Goal: Use online tool/utility: Utilize a website feature to perform a specific function

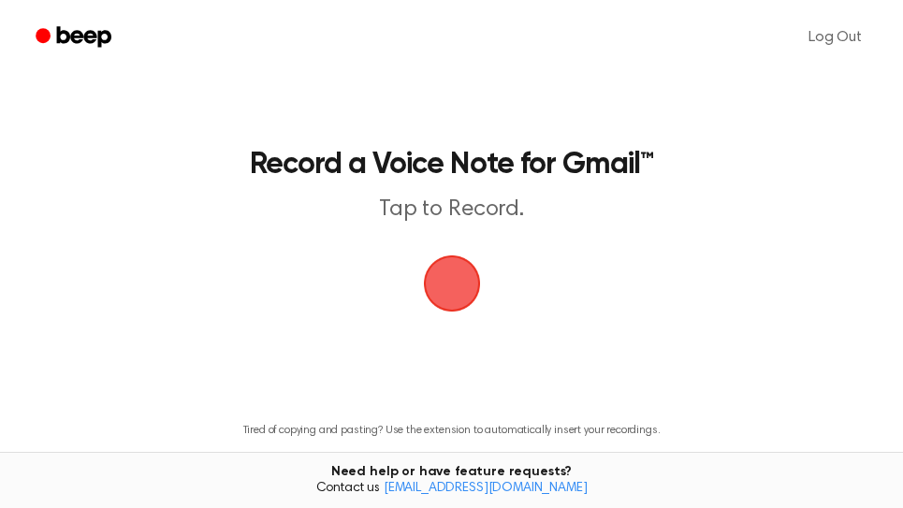
drag, startPoint x: 448, startPoint y: 285, endPoint x: 481, endPoint y: 268, distance: 37.3
click at [449, 286] on span "button" at bounding box center [450, 283] width 69 height 69
click at [470, 286] on span "button" at bounding box center [451, 283] width 80 height 80
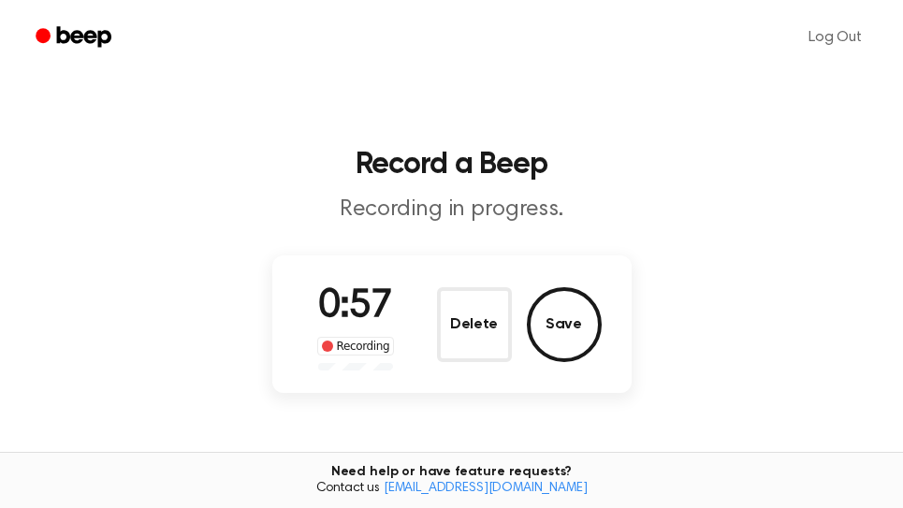
drag, startPoint x: 548, startPoint y: 313, endPoint x: 558, endPoint y: 309, distance: 10.1
click at [553, 313] on button "Save" at bounding box center [564, 324] width 75 height 75
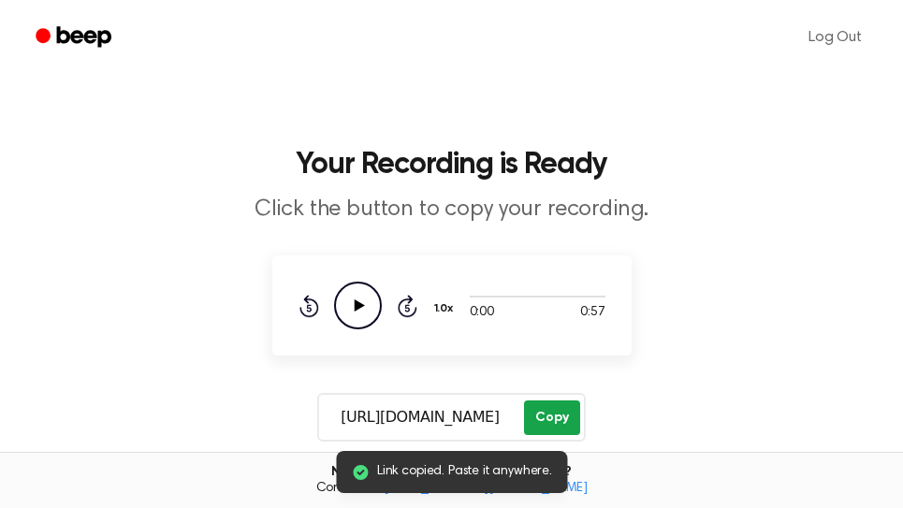
click at [552, 420] on button "Copy" at bounding box center [551, 418] width 55 height 35
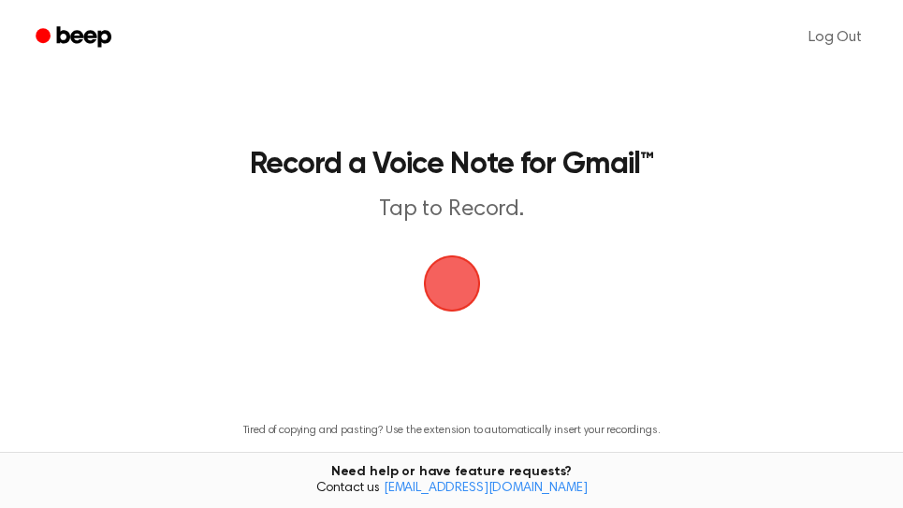
drag, startPoint x: 460, startPoint y: 293, endPoint x: 635, endPoint y: 5, distance: 337.2
click at [461, 289] on span "button" at bounding box center [451, 283] width 67 height 67
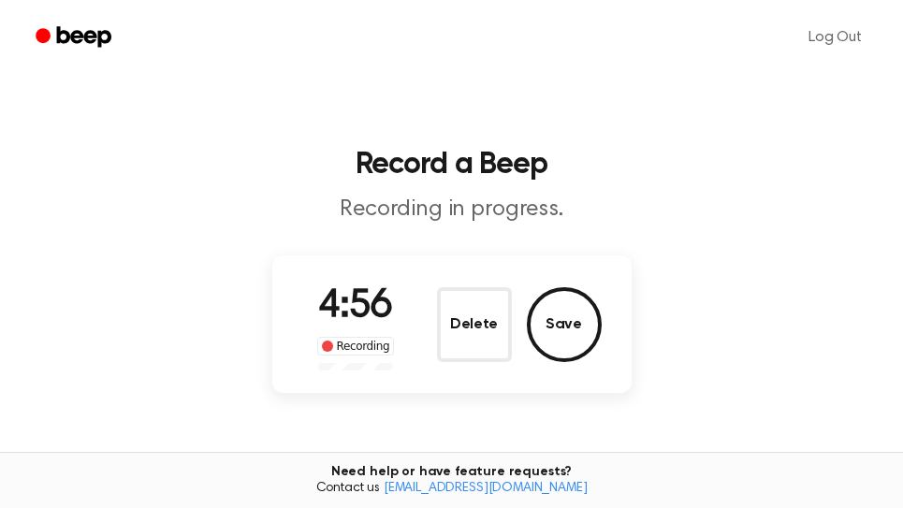
click at [574, 318] on button "Save" at bounding box center [564, 324] width 75 height 75
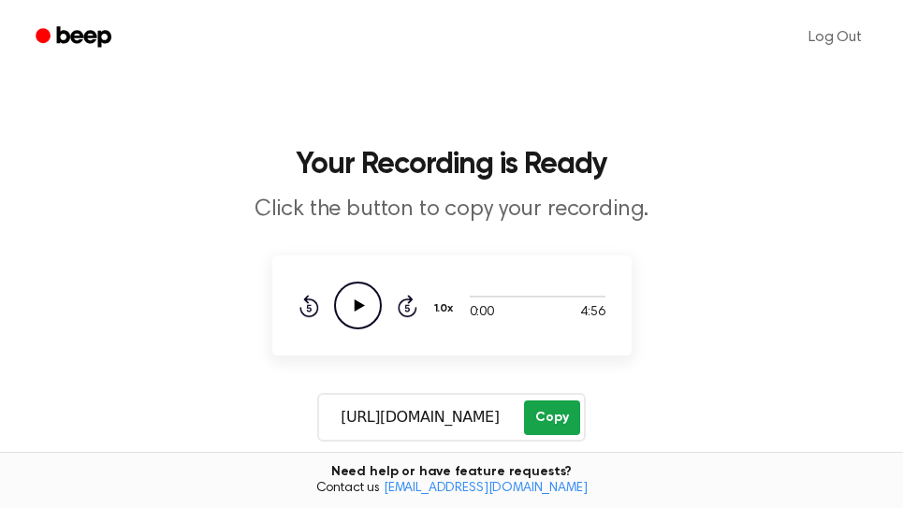
click at [562, 422] on button "Copy" at bounding box center [551, 418] width 55 height 35
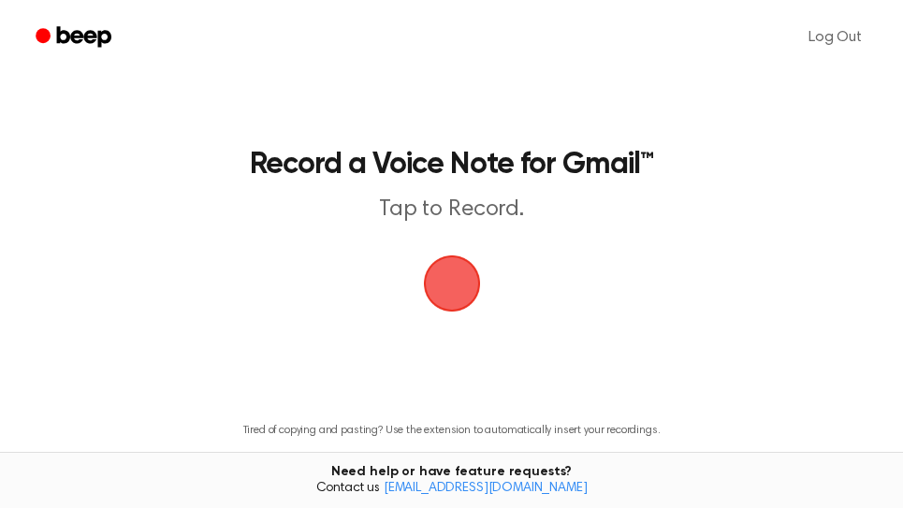
drag, startPoint x: 454, startPoint y: 300, endPoint x: 492, endPoint y: 252, distance: 62.0
click at [454, 299] on span "button" at bounding box center [452, 283] width 52 height 52
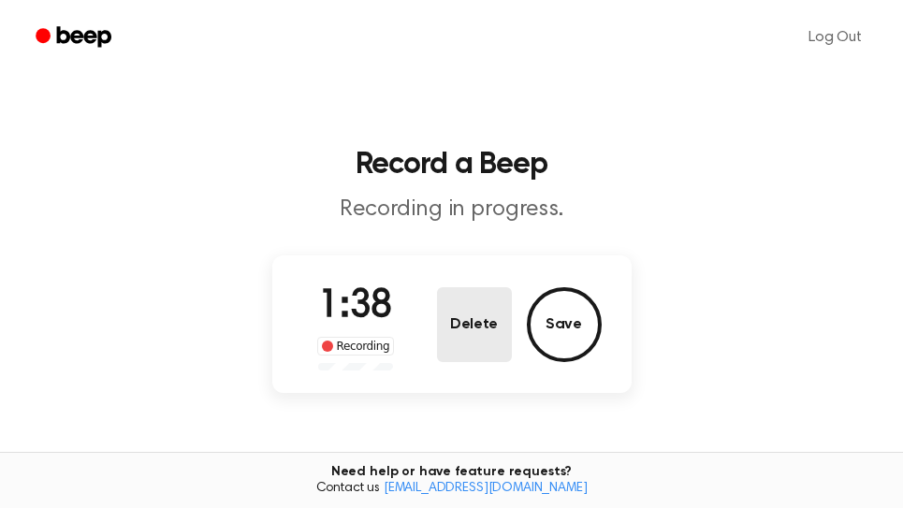
click at [471, 331] on button "Delete" at bounding box center [474, 324] width 75 height 75
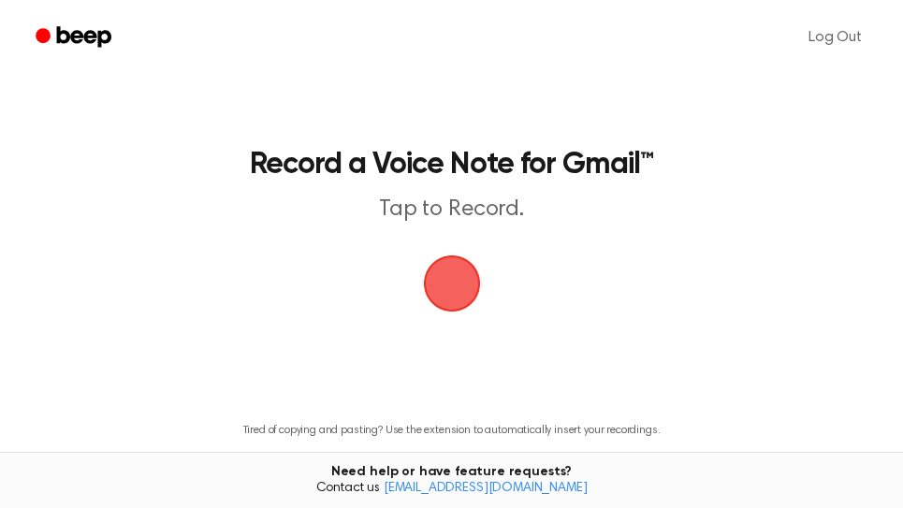
drag, startPoint x: 463, startPoint y: 301, endPoint x: 507, endPoint y: 235, distance: 79.7
click at [463, 299] on span "button" at bounding box center [452, 283] width 52 height 52
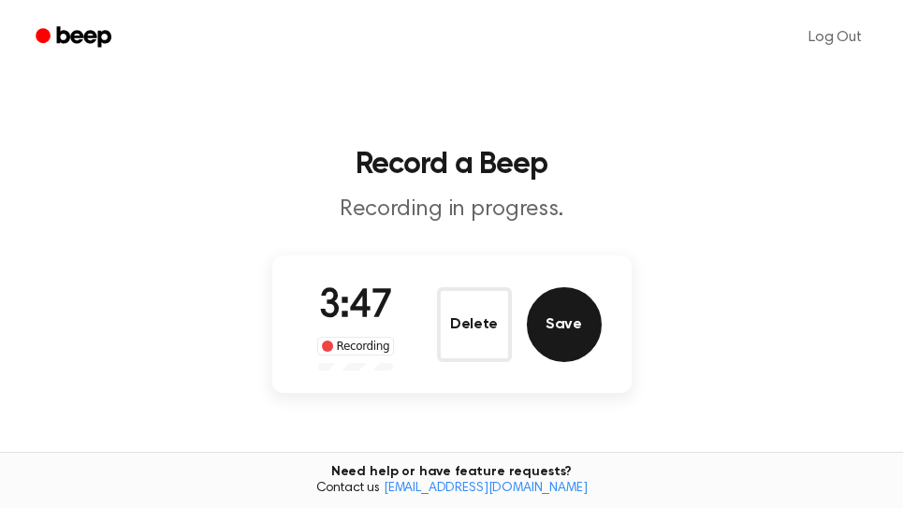
click at [582, 338] on button "Save" at bounding box center [564, 324] width 75 height 75
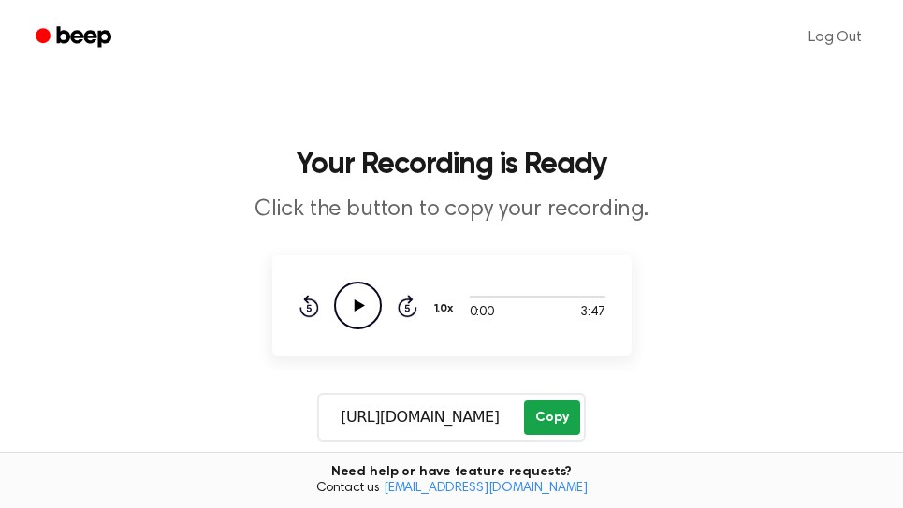
click at [554, 417] on button "Copy" at bounding box center [551, 418] width 55 height 35
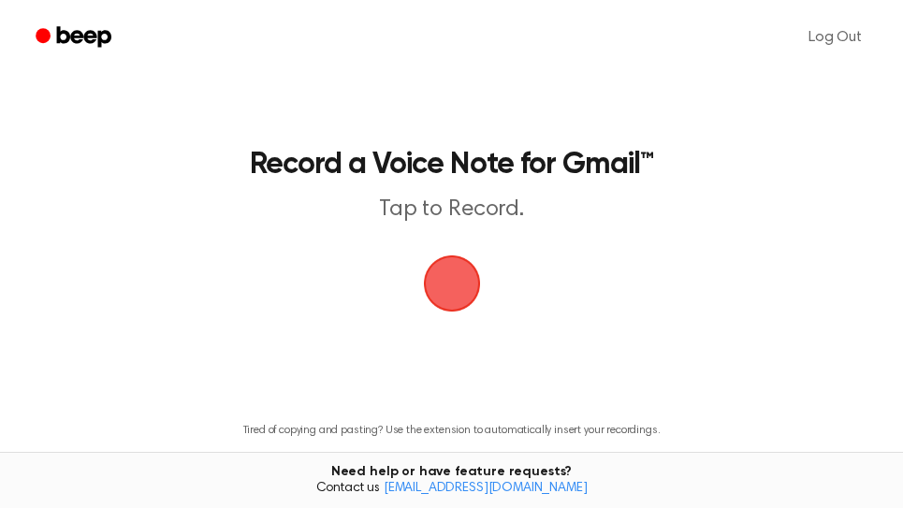
click at [459, 285] on span "button" at bounding box center [452, 283] width 52 height 52
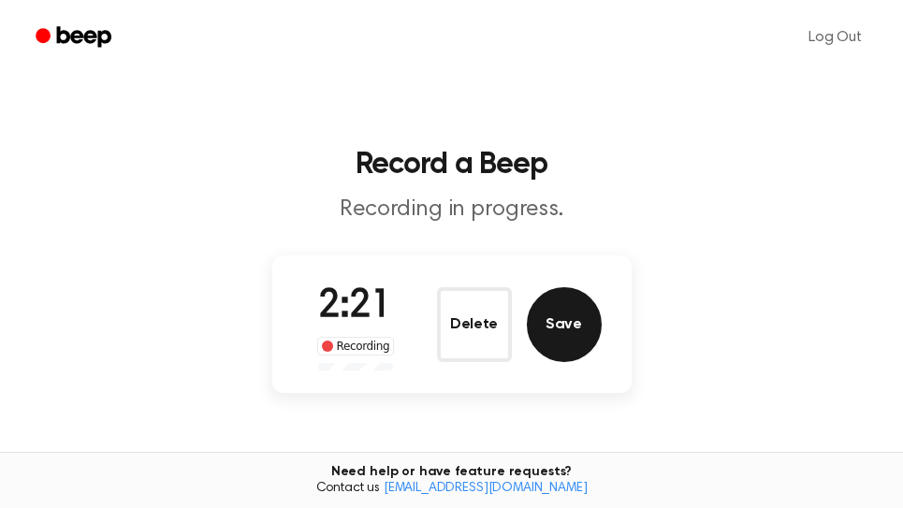
click at [570, 314] on button "Save" at bounding box center [564, 324] width 75 height 75
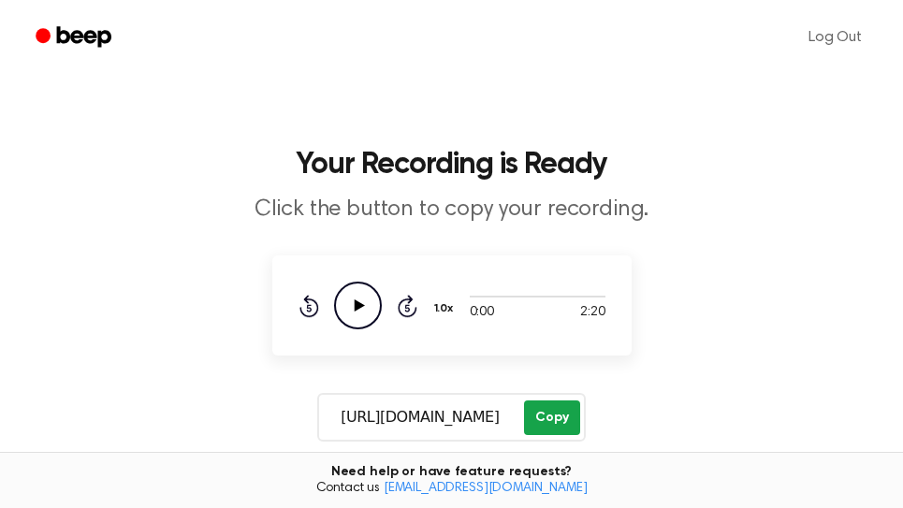
click at [549, 417] on button "Copy" at bounding box center [551, 418] width 55 height 35
